Goal: Information Seeking & Learning: Check status

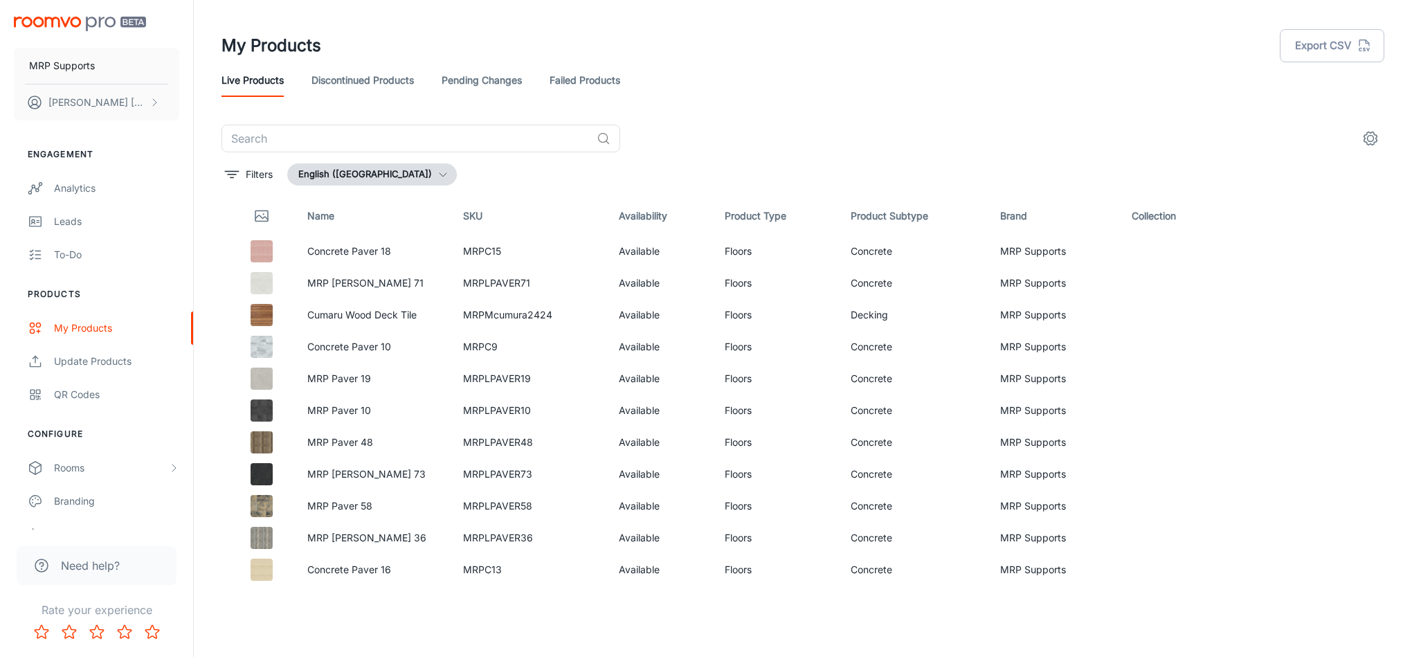
scroll to position [280, 0]
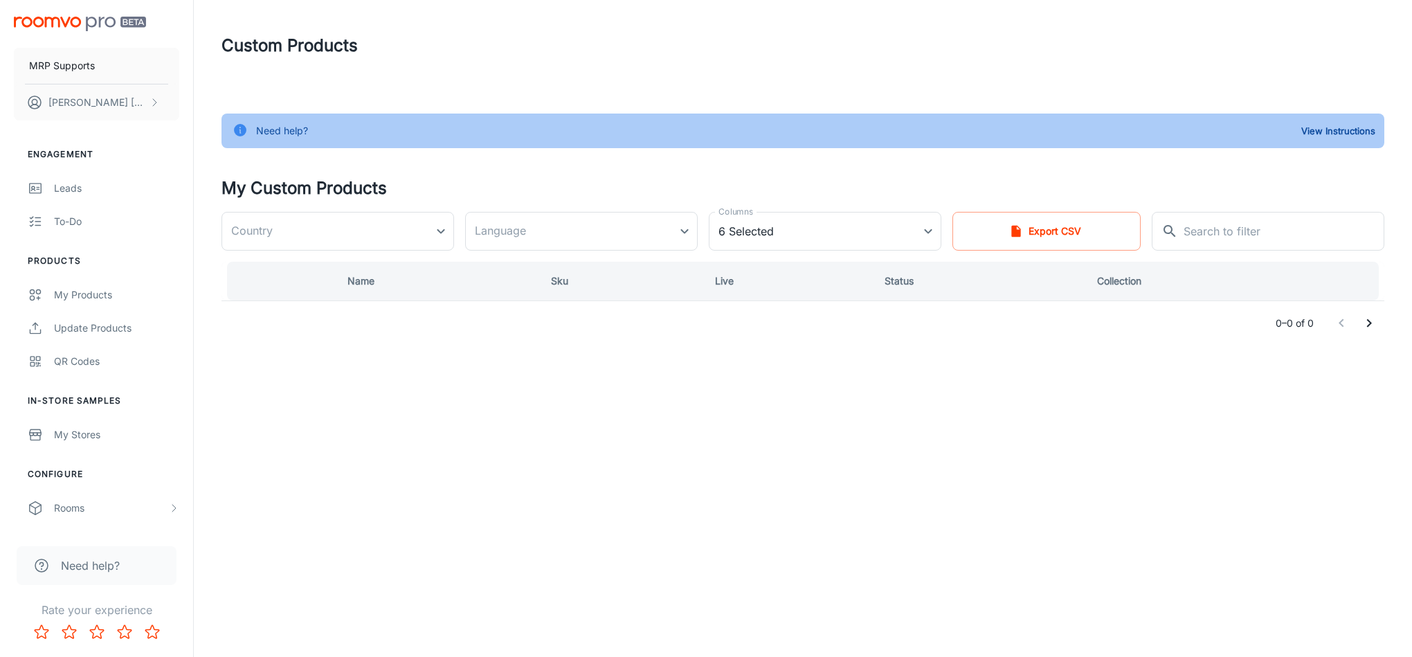
type input "[GEOGRAPHIC_DATA]"
type input "en-us"
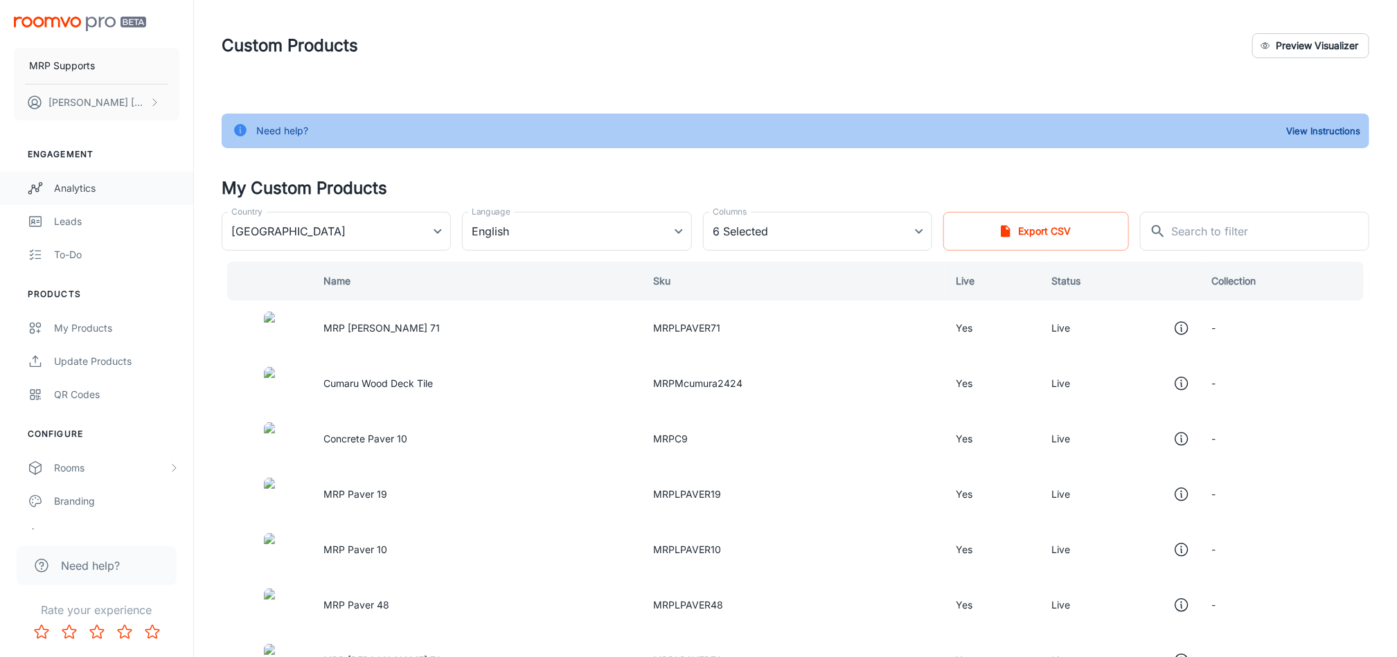
click at [65, 188] on div "Analytics" at bounding box center [116, 188] width 125 height 15
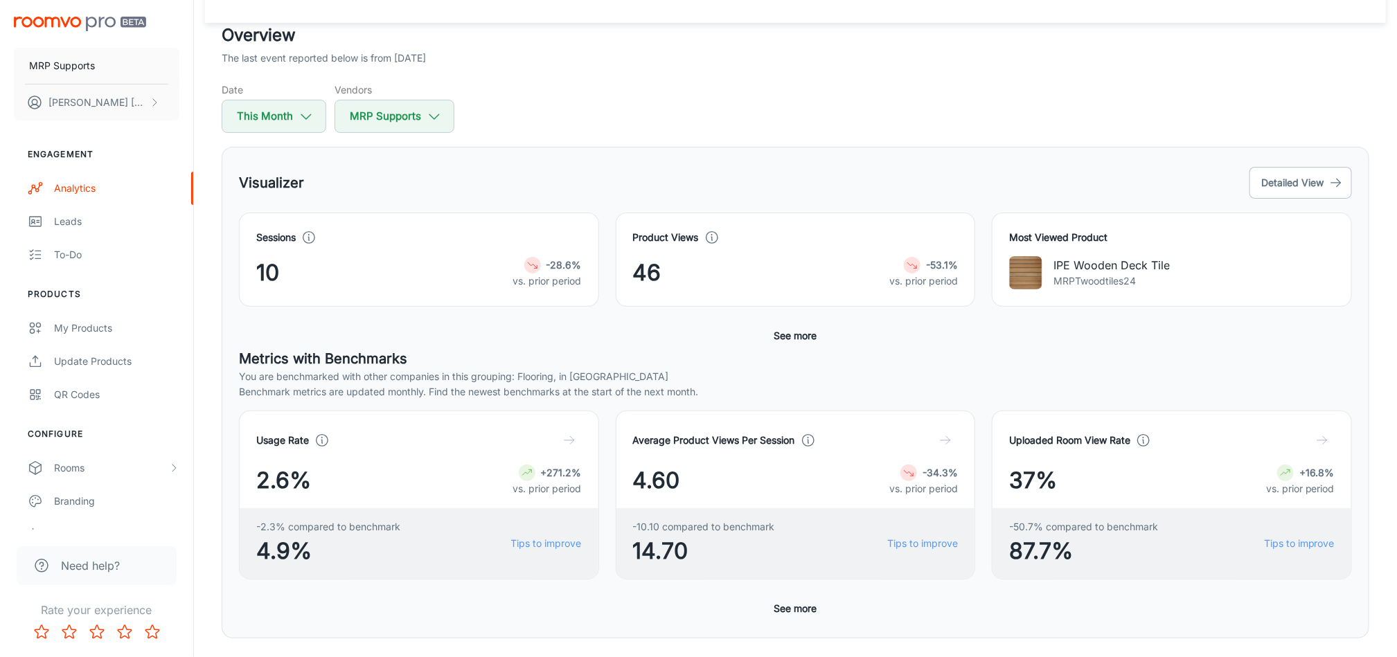
scroll to position [60, 0]
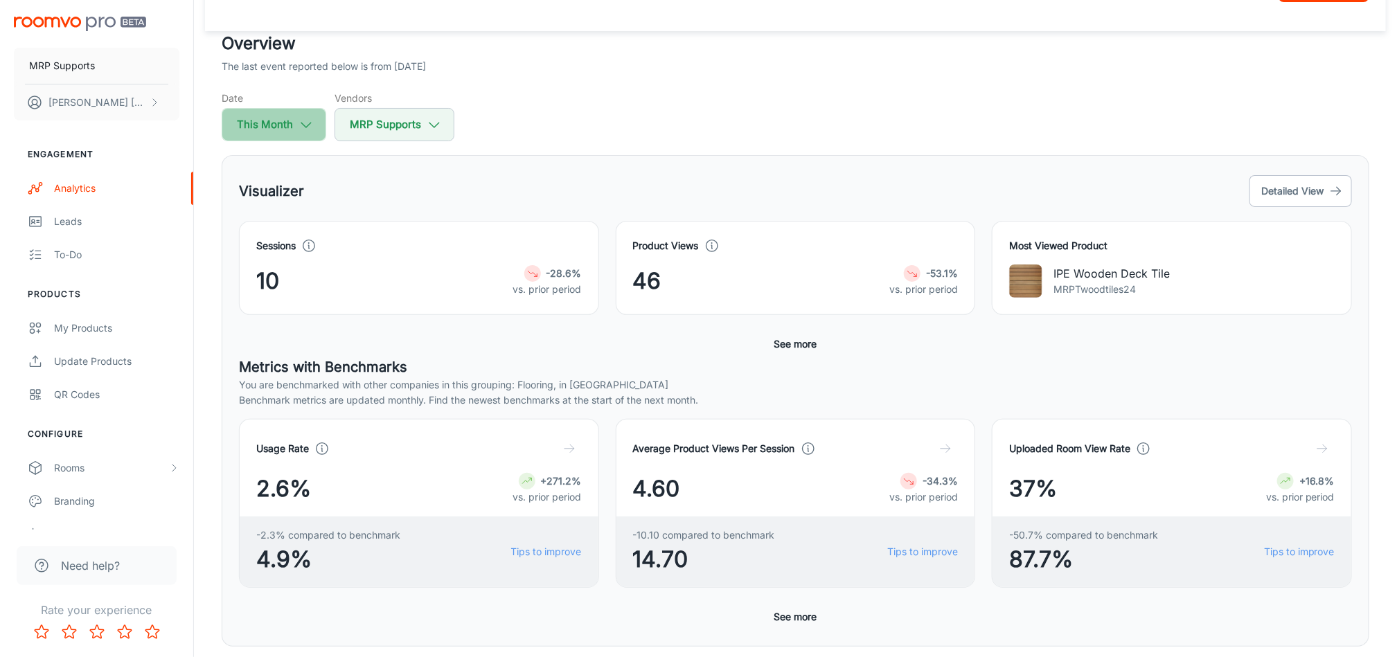
click at [298, 121] on icon "button" at bounding box center [305, 124] width 15 height 15
select select "8"
select select "2025"
select select "8"
select select "2025"
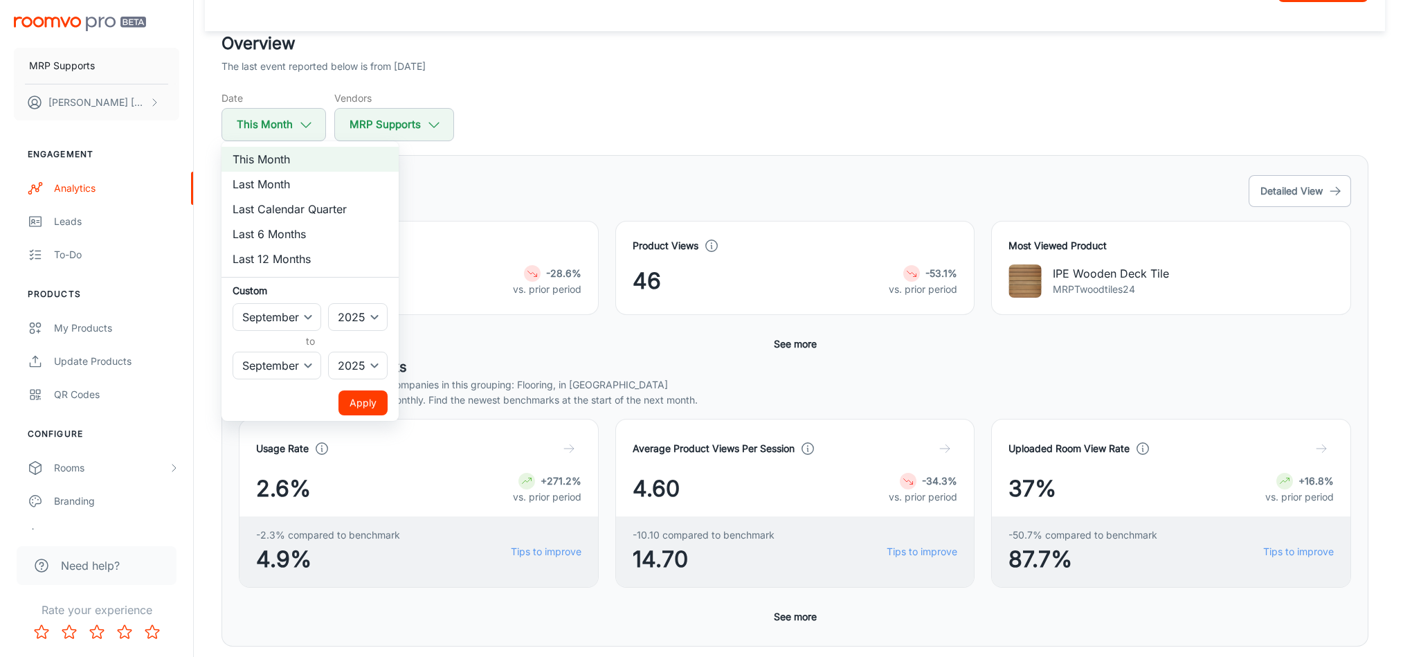
click at [307, 186] on li "Last Month" at bounding box center [310, 184] width 177 height 25
select select "7"
click at [349, 391] on button "Apply" at bounding box center [363, 403] width 49 height 25
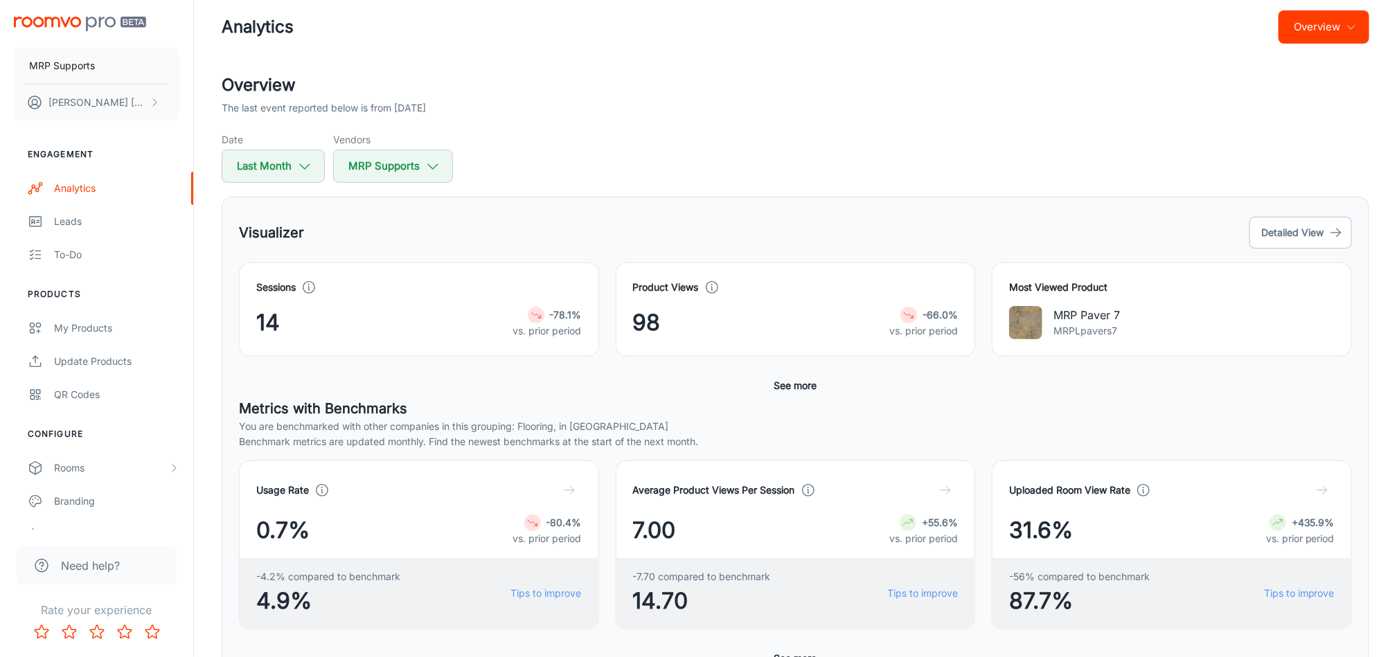
scroll to position [0, 0]
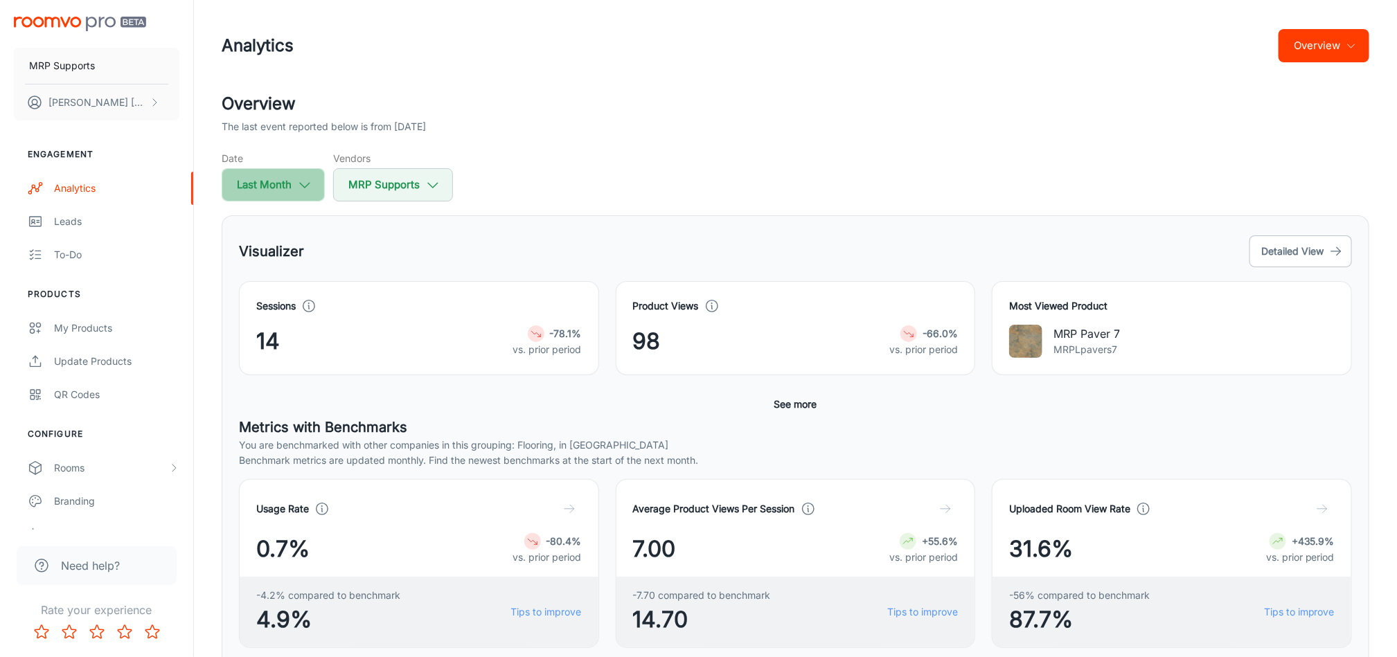
click at [291, 183] on button "Last Month" at bounding box center [273, 184] width 103 height 33
select select "7"
select select "2025"
select select "7"
select select "2025"
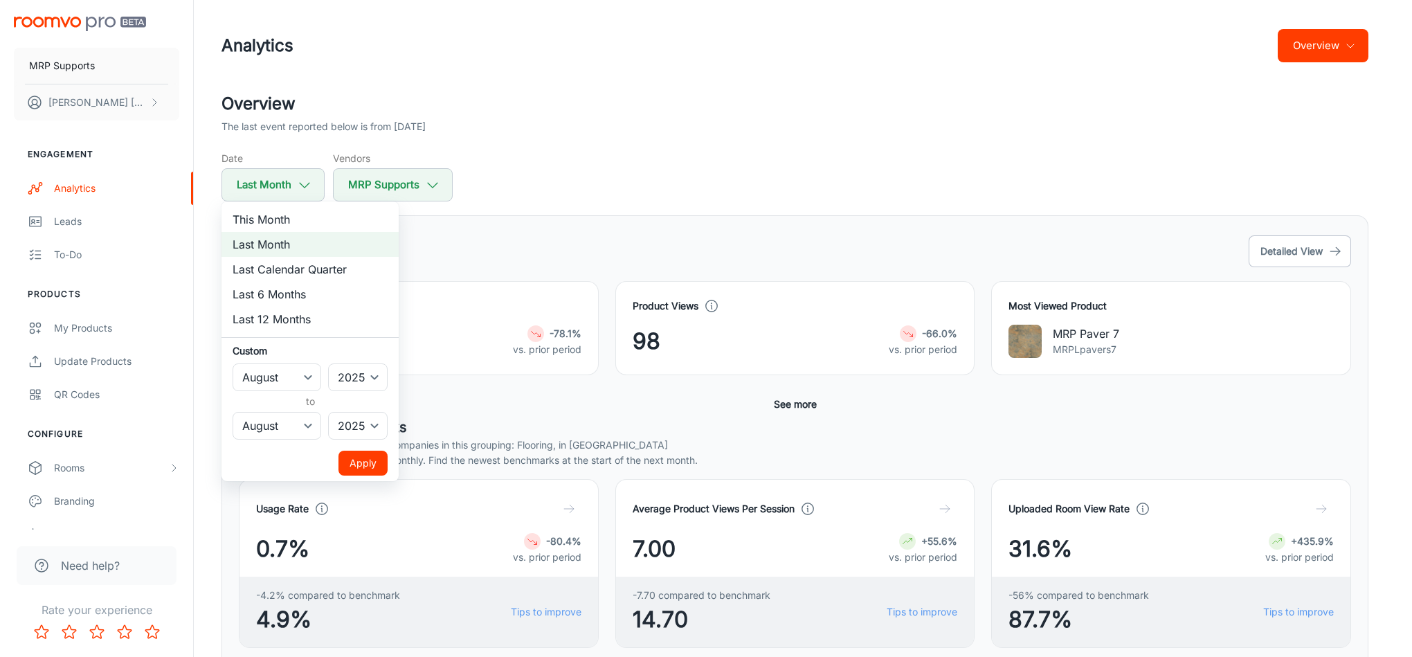
click at [298, 294] on li "Last 6 Months" at bounding box center [310, 294] width 177 height 25
click at [646, 170] on div at bounding box center [706, 328] width 1412 height 657
select select "7"
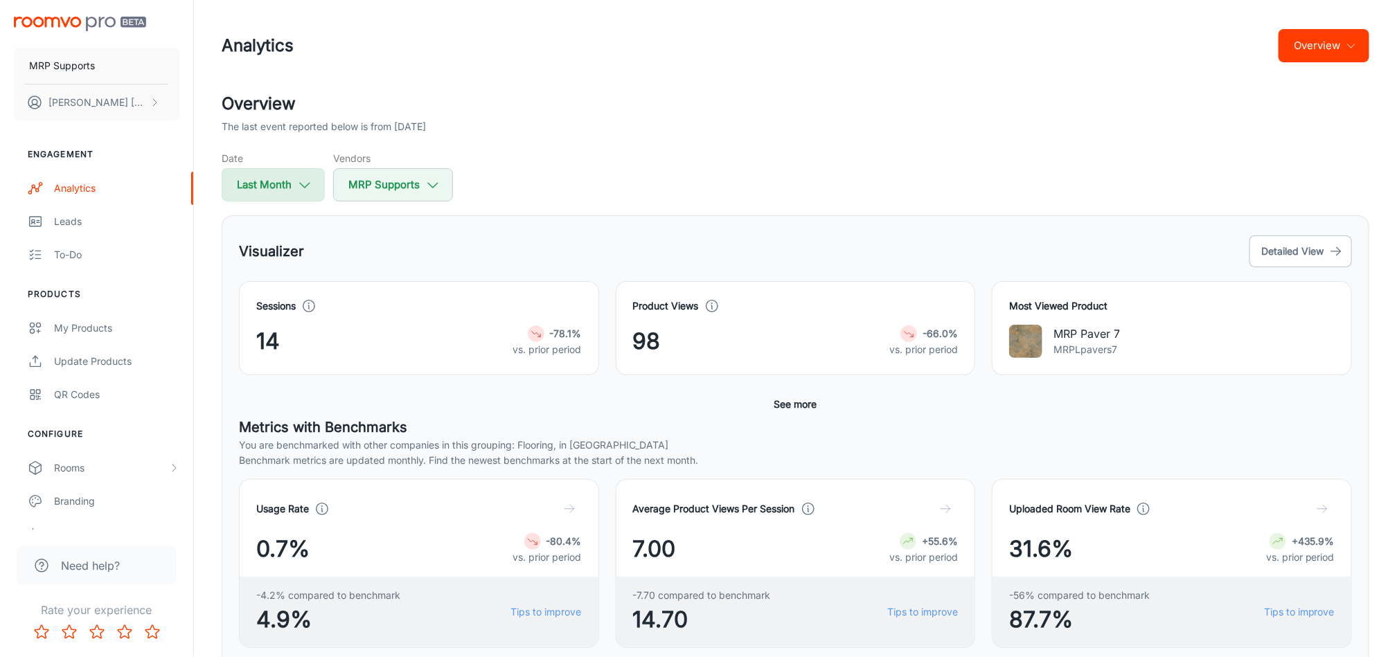
click at [275, 185] on button "Last Month" at bounding box center [273, 184] width 103 height 33
select select "7"
select select "2025"
select select "7"
select select "2025"
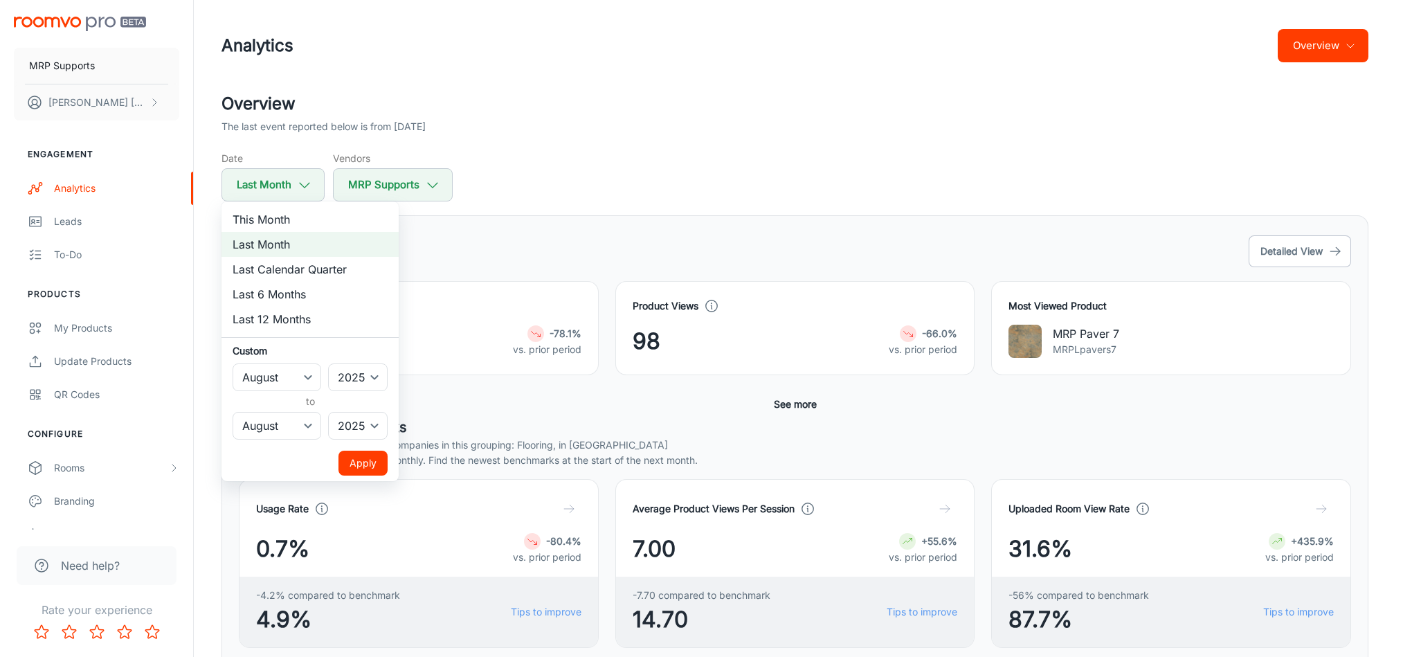
click at [300, 285] on li "Last 6 Months" at bounding box center [310, 294] width 177 height 25
select select "2"
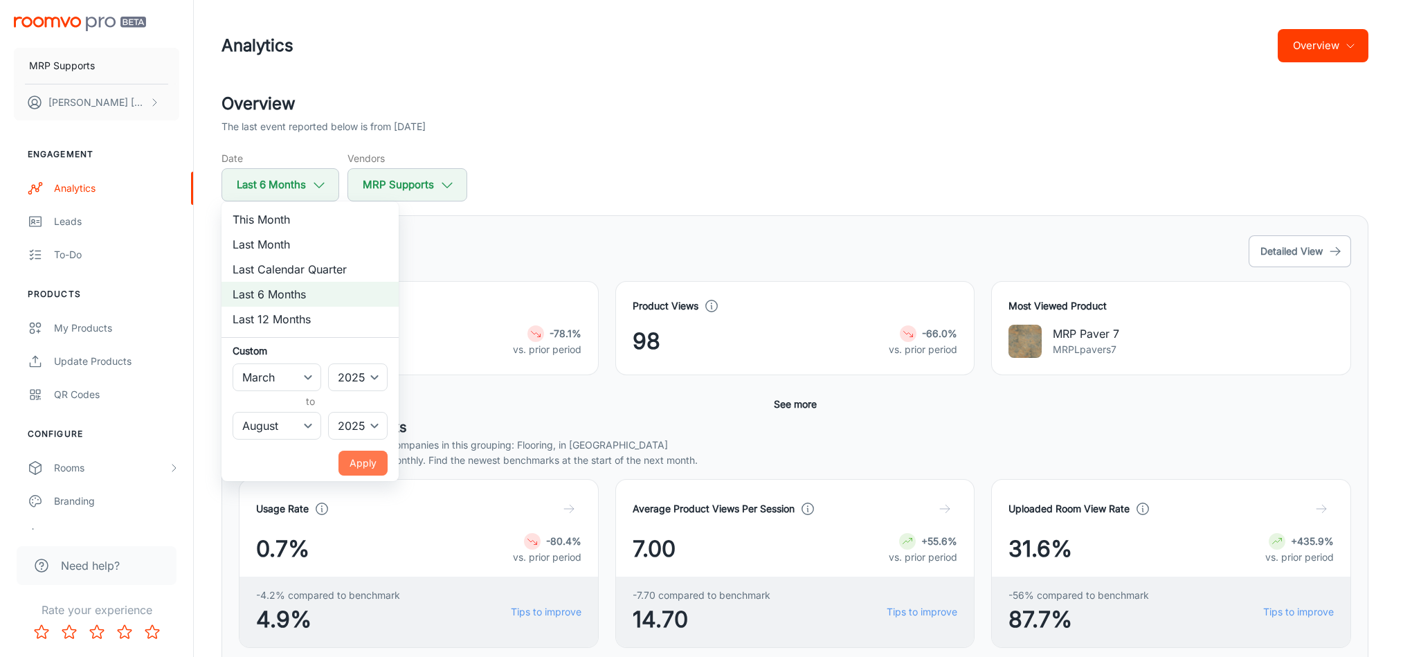
click at [370, 466] on button "Apply" at bounding box center [363, 463] width 49 height 25
